Goal: Check status: Check status

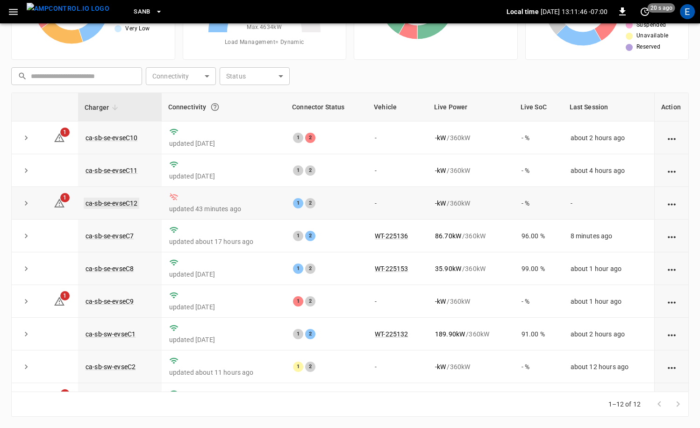
click at [123, 205] on link "ca-sb-se-evseC12" at bounding box center [112, 203] width 56 height 11
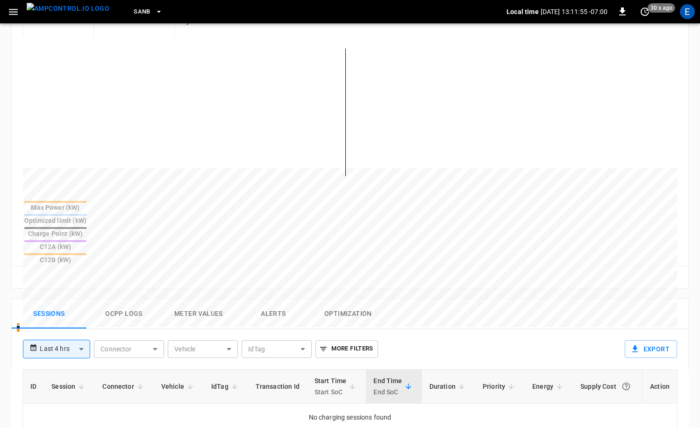
scroll to position [460, 0]
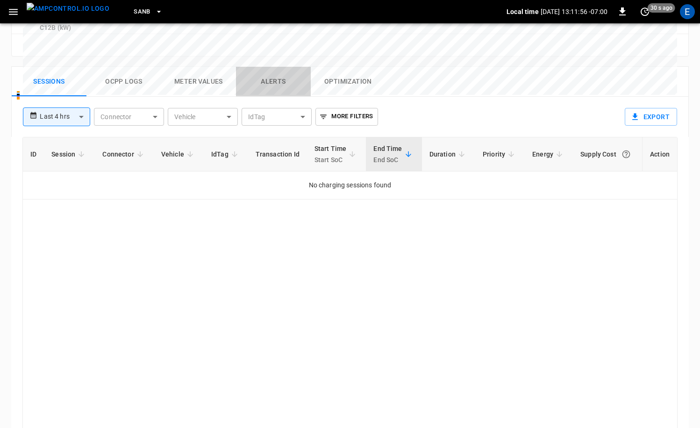
click at [272, 67] on button "Alerts" at bounding box center [273, 82] width 75 height 30
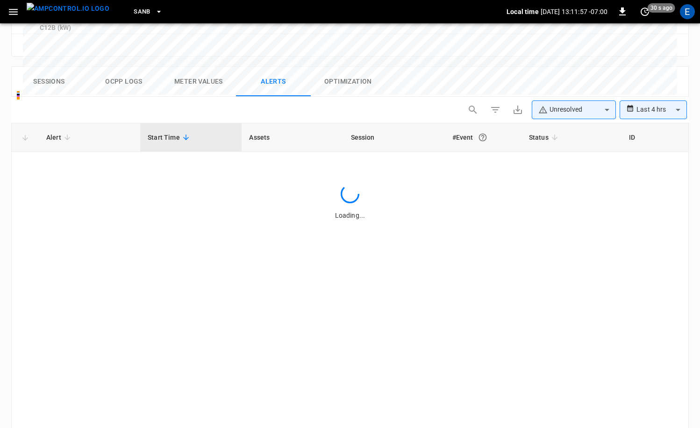
scroll to position [460, 0]
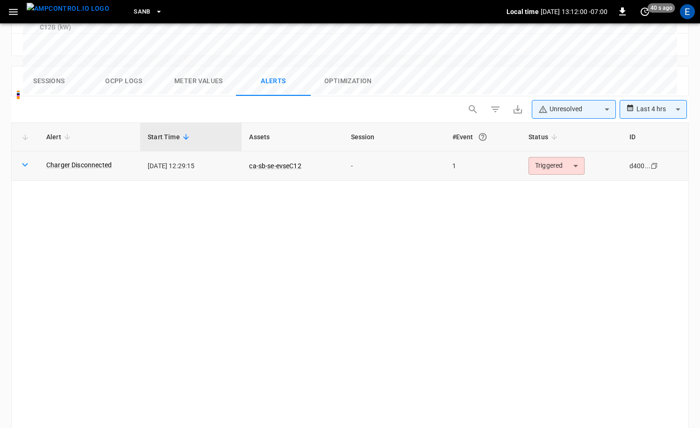
drag, startPoint x: 191, startPoint y: 119, endPoint x: 184, endPoint y: 119, distance: 7.0
click at [184, 151] on td "[DATE] 12:29:15" at bounding box center [190, 165] width 101 height 29
drag, startPoint x: 95, startPoint y: 9, endPoint x: 86, endPoint y: 10, distance: 9.4
click at [95, 9] on button "menu" at bounding box center [68, 11] width 90 height 23
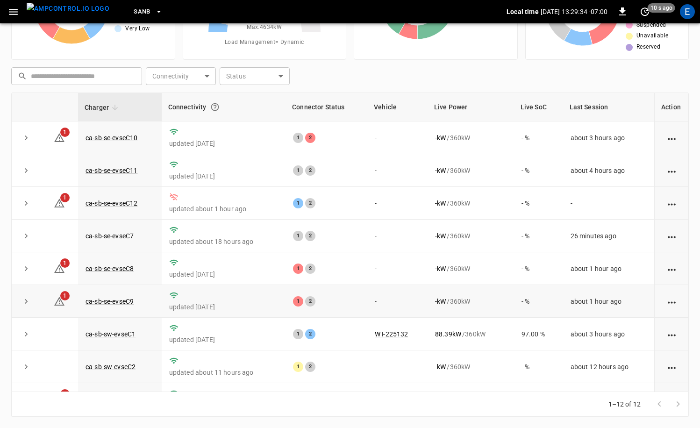
scroll to position [122, 0]
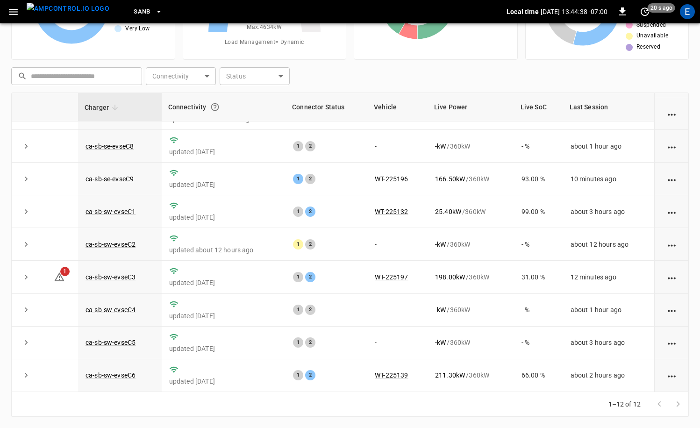
click at [134, 15] on span "SanB" at bounding box center [142, 12] width 17 height 11
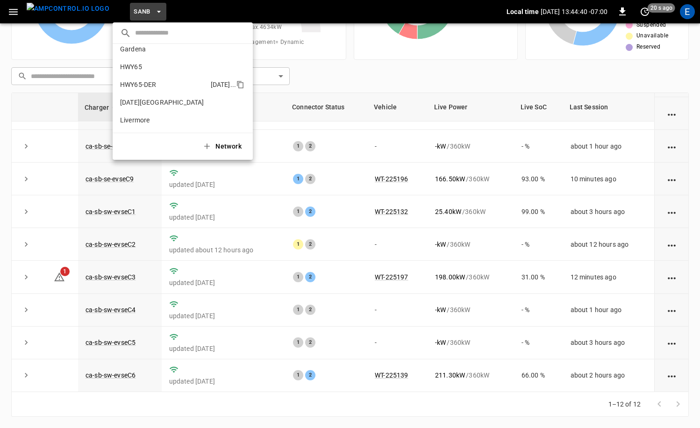
scroll to position [2, 0]
click at [169, 87] on p "HWY65-DER" at bounding box center [163, 89] width 87 height 9
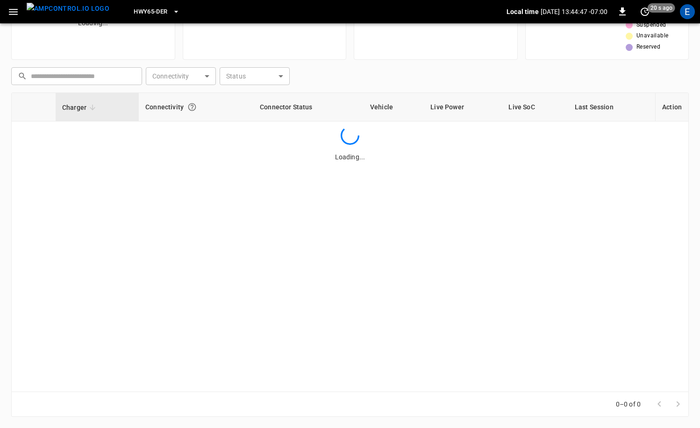
scroll to position [0, 0]
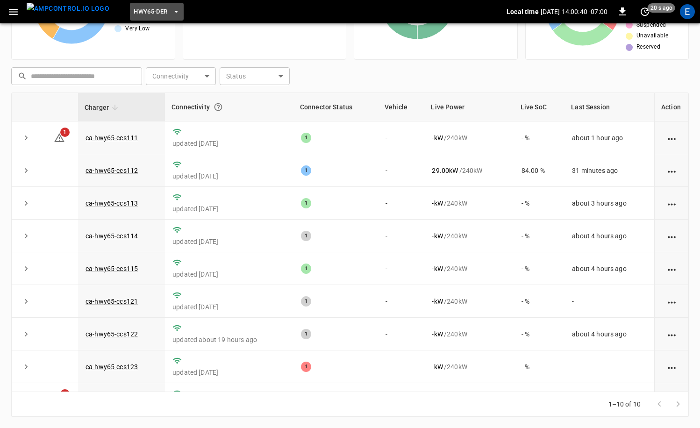
click at [154, 7] on button "HWY65-DER" at bounding box center [156, 12] width 53 height 18
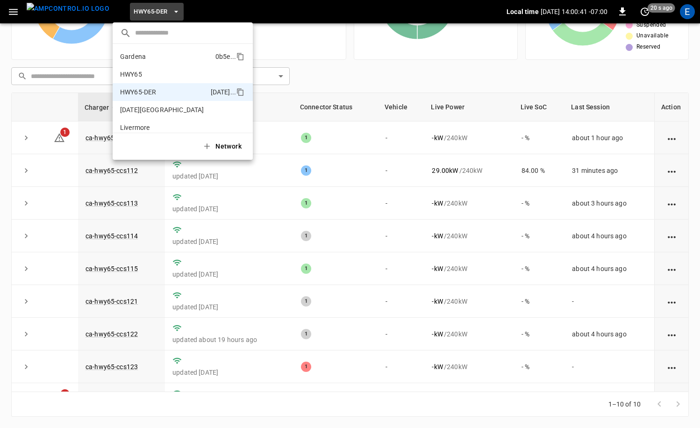
scroll to position [33, 0]
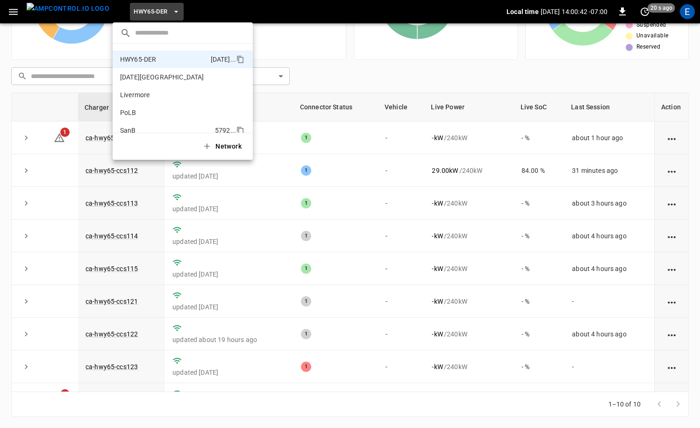
click at [161, 126] on p "SanB" at bounding box center [165, 130] width 91 height 9
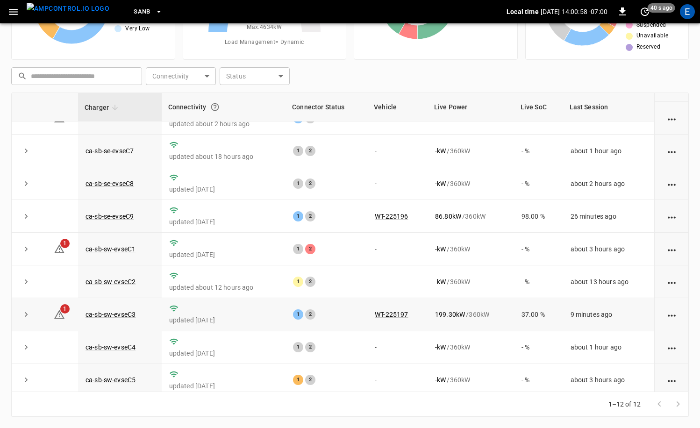
scroll to position [122, 0]
